Goal: Information Seeking & Learning: Learn about a topic

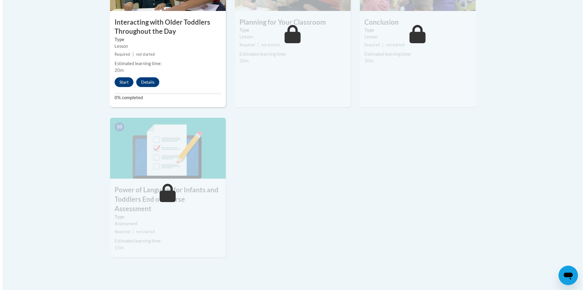
scroll to position [610, 0]
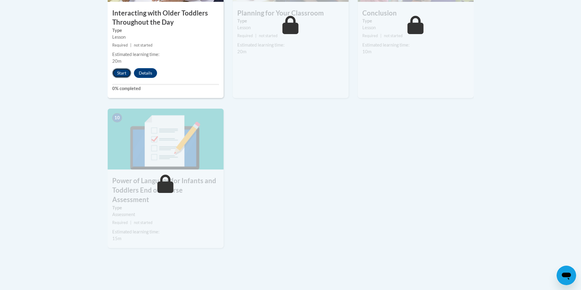
click at [123, 68] on button "Start" at bounding box center [121, 73] width 19 height 10
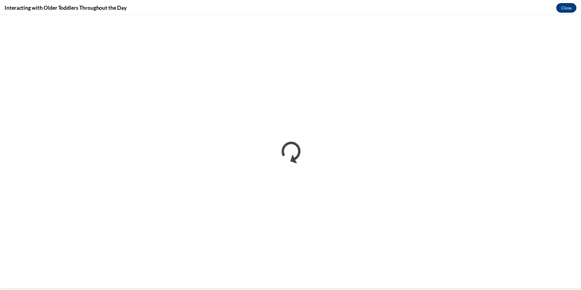
scroll to position [0, 0]
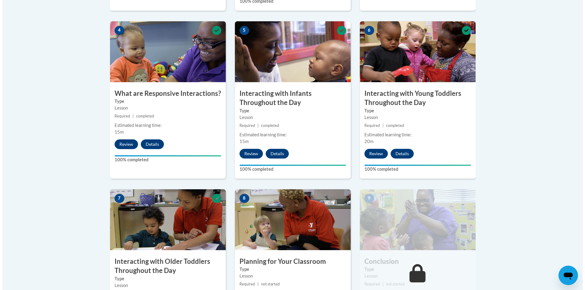
scroll to position [488, 0]
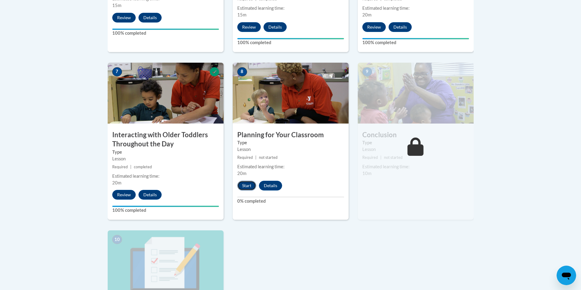
click at [247, 181] on button "Start" at bounding box center [246, 186] width 19 height 10
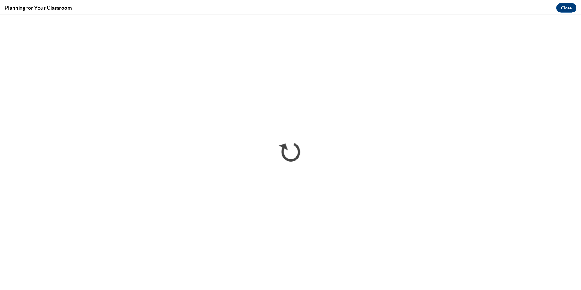
scroll to position [0, 0]
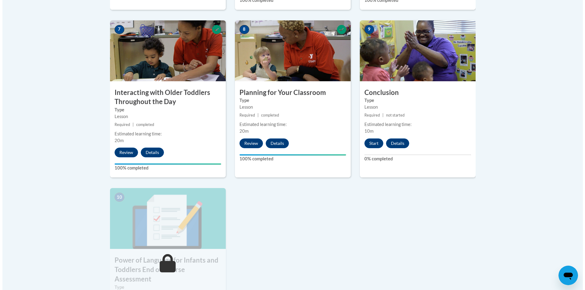
scroll to position [640, 0]
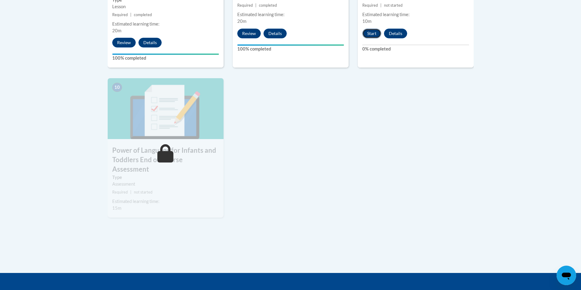
click at [371, 29] on button "Start" at bounding box center [371, 34] width 19 height 10
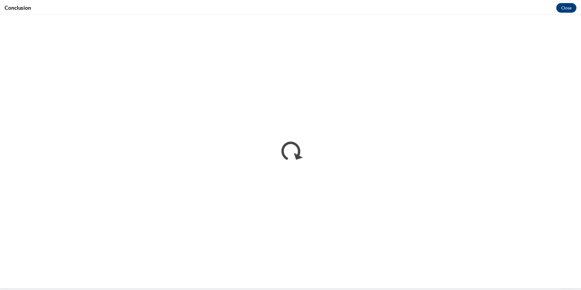
scroll to position [0, 0]
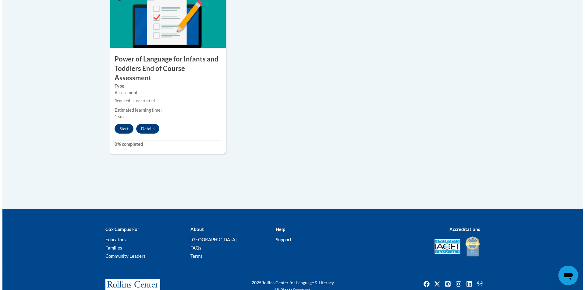
scroll to position [732, 0]
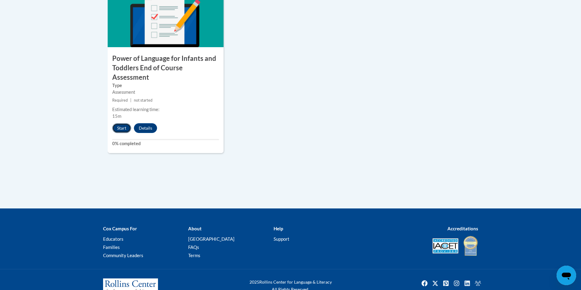
click at [119, 123] on button "Start" at bounding box center [121, 128] width 19 height 10
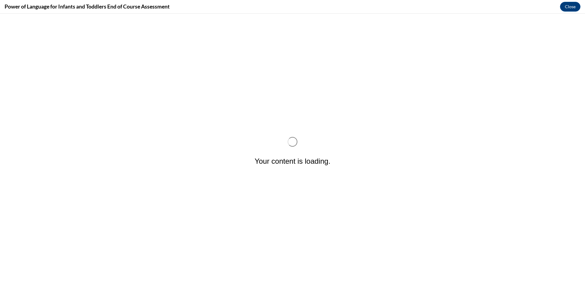
scroll to position [0, 0]
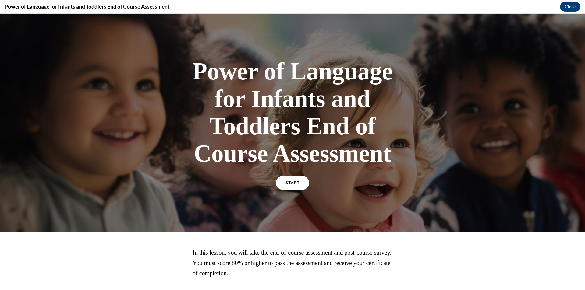
click at [288, 187] on link "START" at bounding box center [292, 183] width 33 height 14
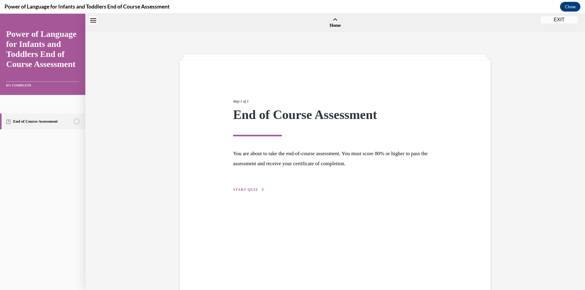
scroll to position [19, 0]
